Goal: Find specific page/section: Find specific page/section

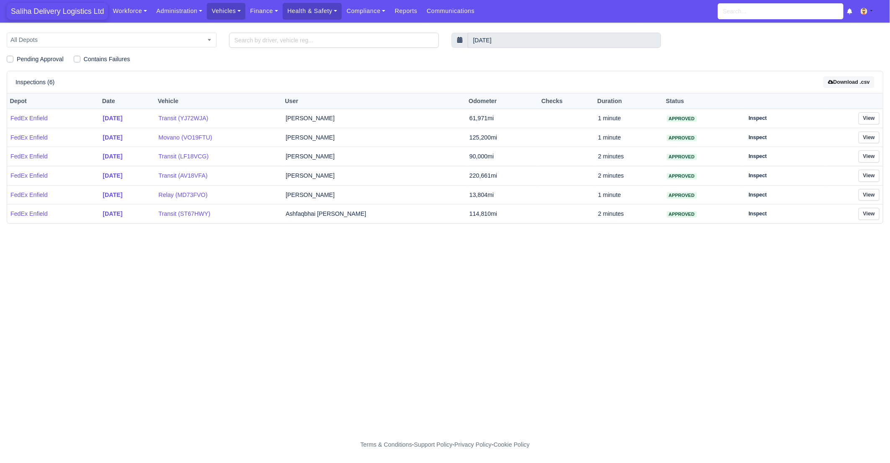
click at [56, 10] on span "Saliha Delivery Logistics Ltd" at bounding box center [57, 11] width 101 height 17
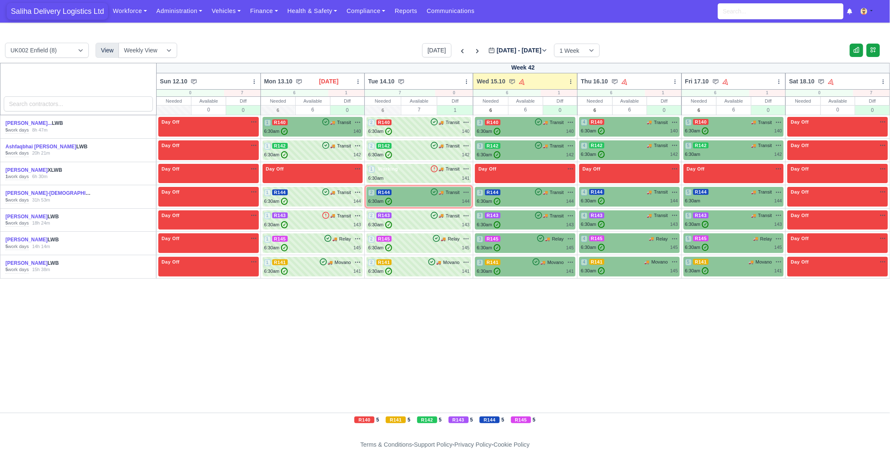
click at [47, 18] on span "Saliha Delivery Logistics Ltd" at bounding box center [57, 11] width 101 height 17
